Goal: Task Accomplishment & Management: Manage account settings

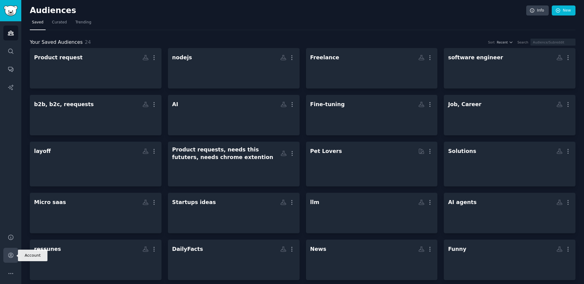
click at [13, 249] on link "Account" at bounding box center [10, 255] width 15 height 15
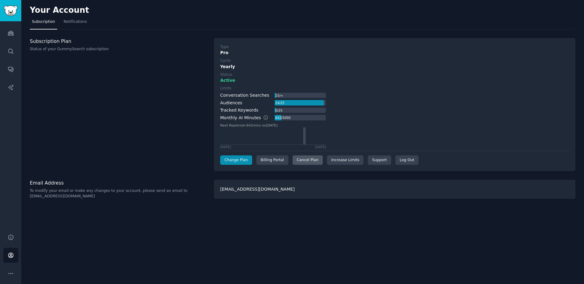
click at [299, 162] on div "Cancel Plan" at bounding box center [307, 160] width 30 height 10
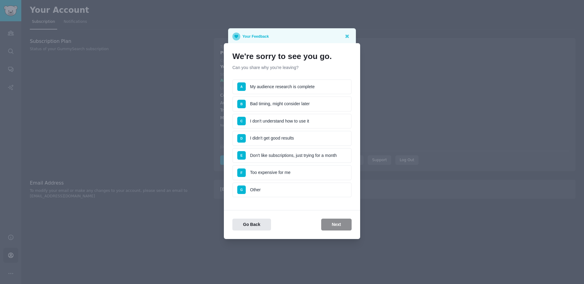
click at [265, 89] on li "A My audience research is complete" at bounding box center [291, 86] width 119 height 15
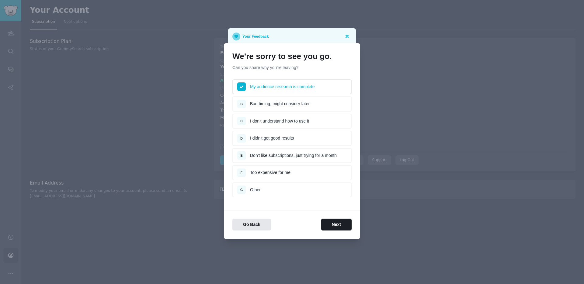
click at [269, 119] on li "C I don't understand how to use it" at bounding box center [291, 121] width 119 height 15
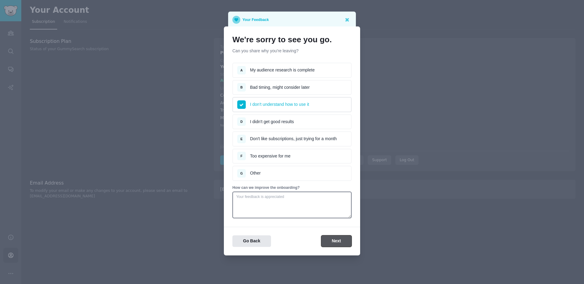
click at [332, 239] on button "Next" at bounding box center [336, 241] width 30 height 12
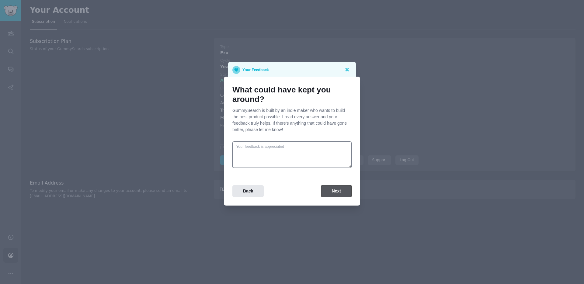
click at [334, 193] on button "Next" at bounding box center [336, 191] width 30 height 12
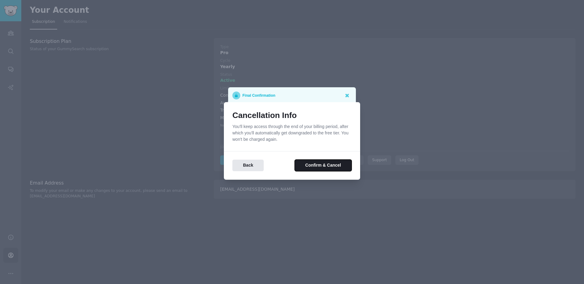
click at [329, 168] on button "Confirm & Cancel" at bounding box center [323, 166] width 57 height 12
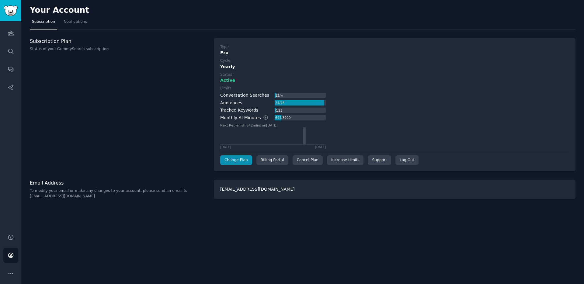
click at [313, 167] on div "Type Pro Cycle Yearly Status Active Limits Conversation Searches 15 / ∞ Audienc…" at bounding box center [394, 104] width 361 height 133
click at [313, 164] on div "Cancel Plan" at bounding box center [307, 160] width 30 height 10
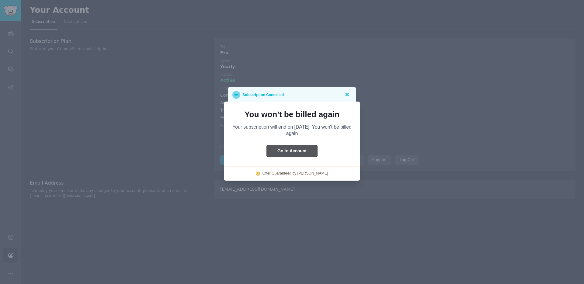
click at [308, 155] on button "Go to Account" at bounding box center [292, 151] width 50 height 12
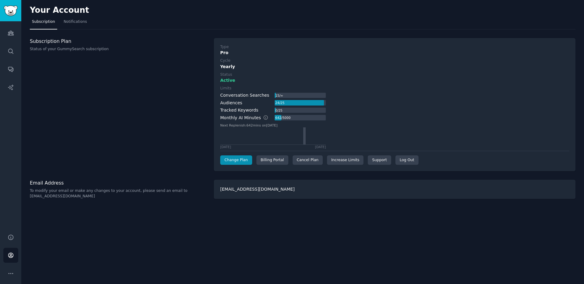
click at [234, 79] on div "Active" at bounding box center [394, 80] width 349 height 6
click at [238, 59] on label "Cycle" at bounding box center [394, 60] width 349 height 5
